Goal: Task Accomplishment & Management: Complete application form

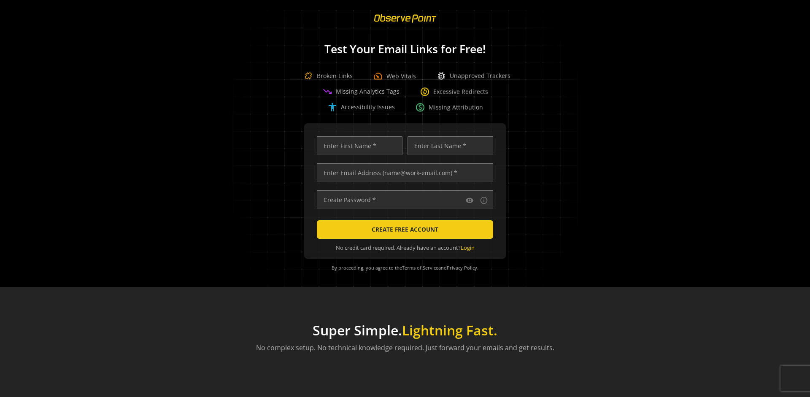
scroll to position [0, 2728]
click at [403, 172] on input "text" at bounding box center [405, 172] width 176 height 19
type input "[EMAIL_ADDRESS][DOMAIN_NAME]"
click at [357, 145] on input "text" at bounding box center [360, 145] width 86 height 19
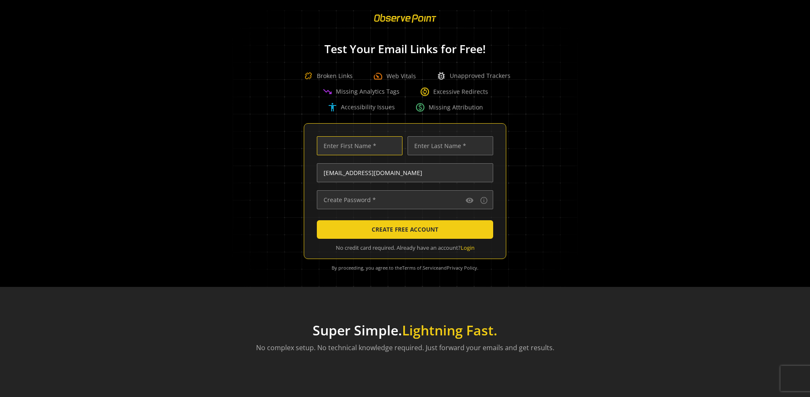
scroll to position [0, 0]
type input "Test"
click at [448, 145] on input "text" at bounding box center [450, 145] width 86 height 19
type input "Test"
click at [403, 199] on input "text" at bounding box center [405, 199] width 176 height 19
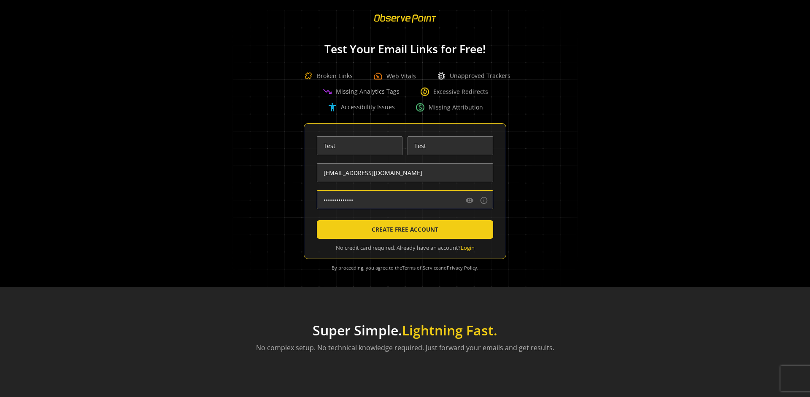
type input "••••••••••••••"
click at [403, 229] on span "CREATE FREE ACCOUNT" at bounding box center [404, 229] width 67 height 15
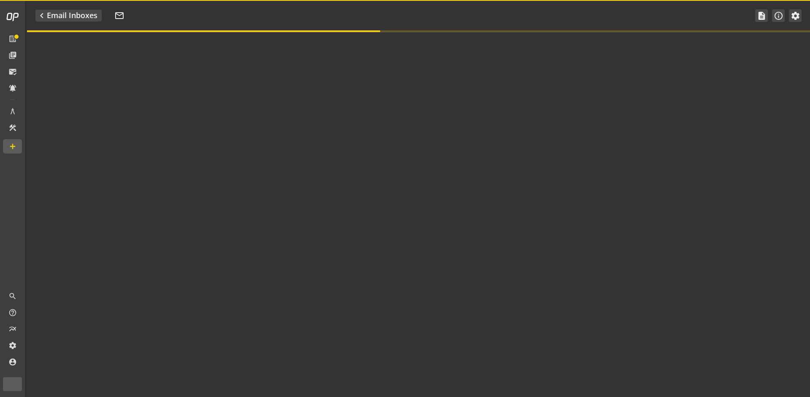
type textarea "Welcome to ObservePoint! This is your default email inbox for testing."
